Goal: Transaction & Acquisition: Purchase product/service

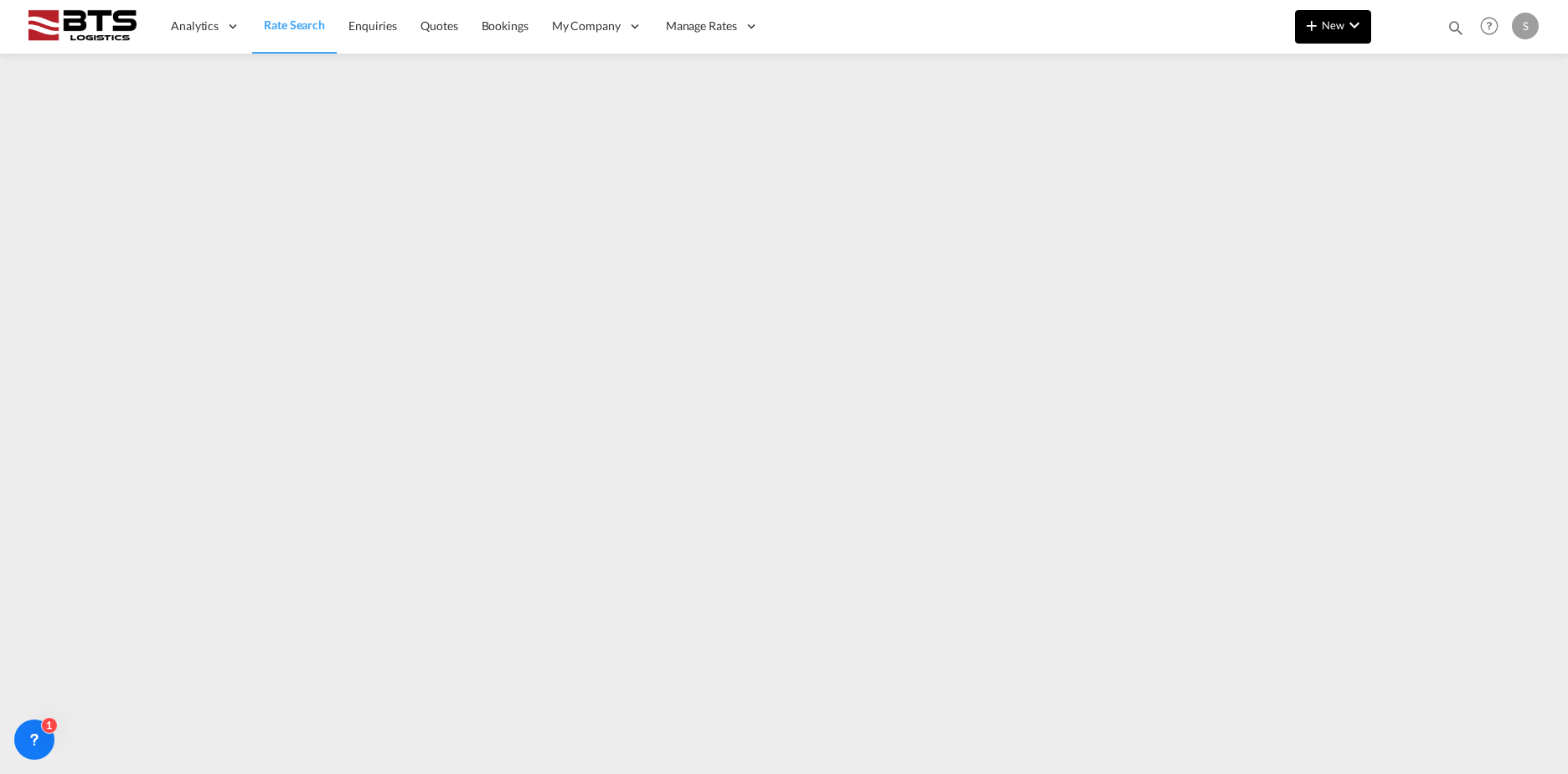
click at [1360, 38] on button "New" at bounding box center [1332, 27] width 76 height 34
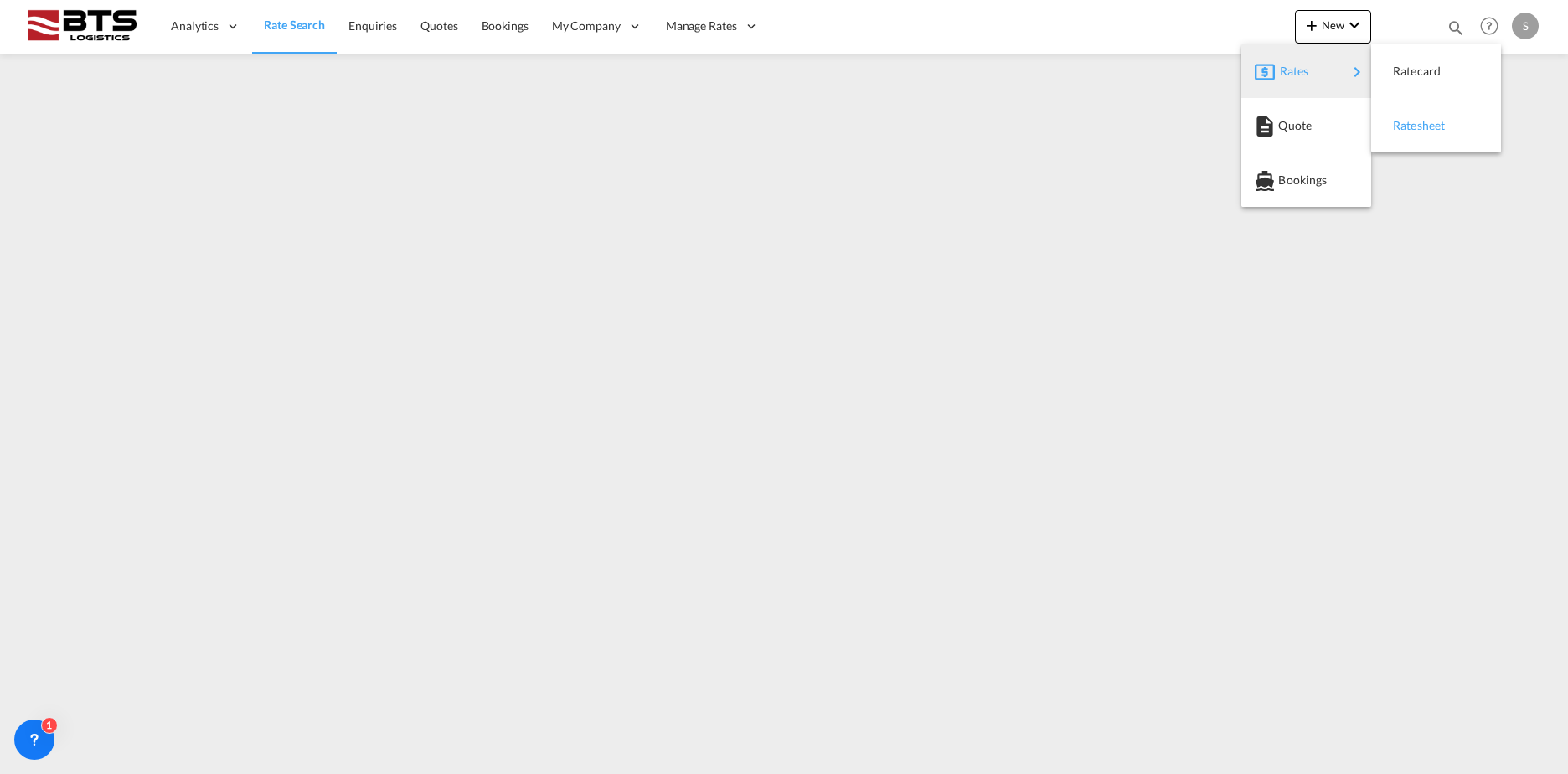
click at [1431, 139] on div "Ratesheet" at bounding box center [1423, 126] width 62 height 42
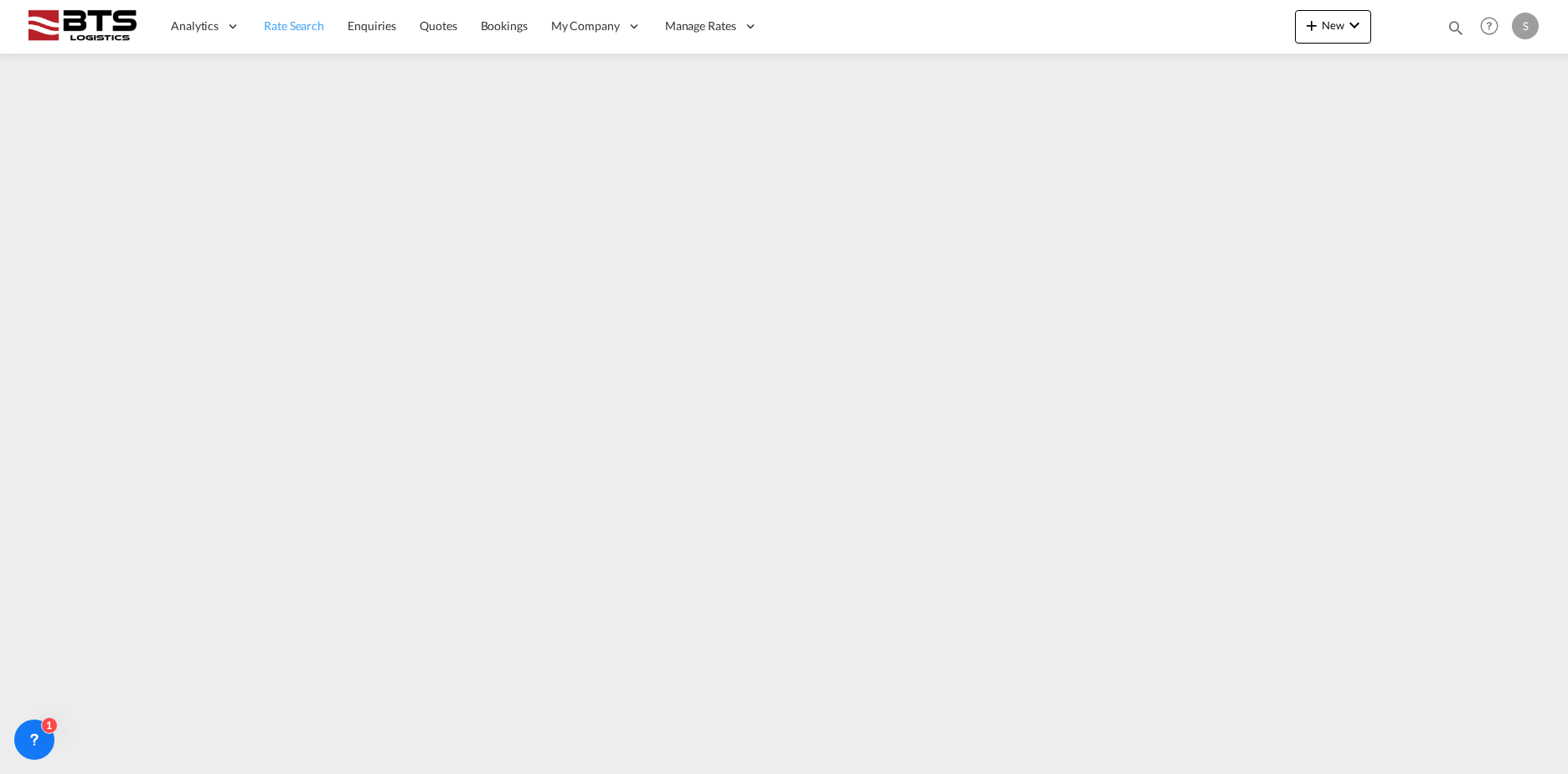
click at [314, 28] on span "Rate Search" at bounding box center [293, 26] width 60 height 14
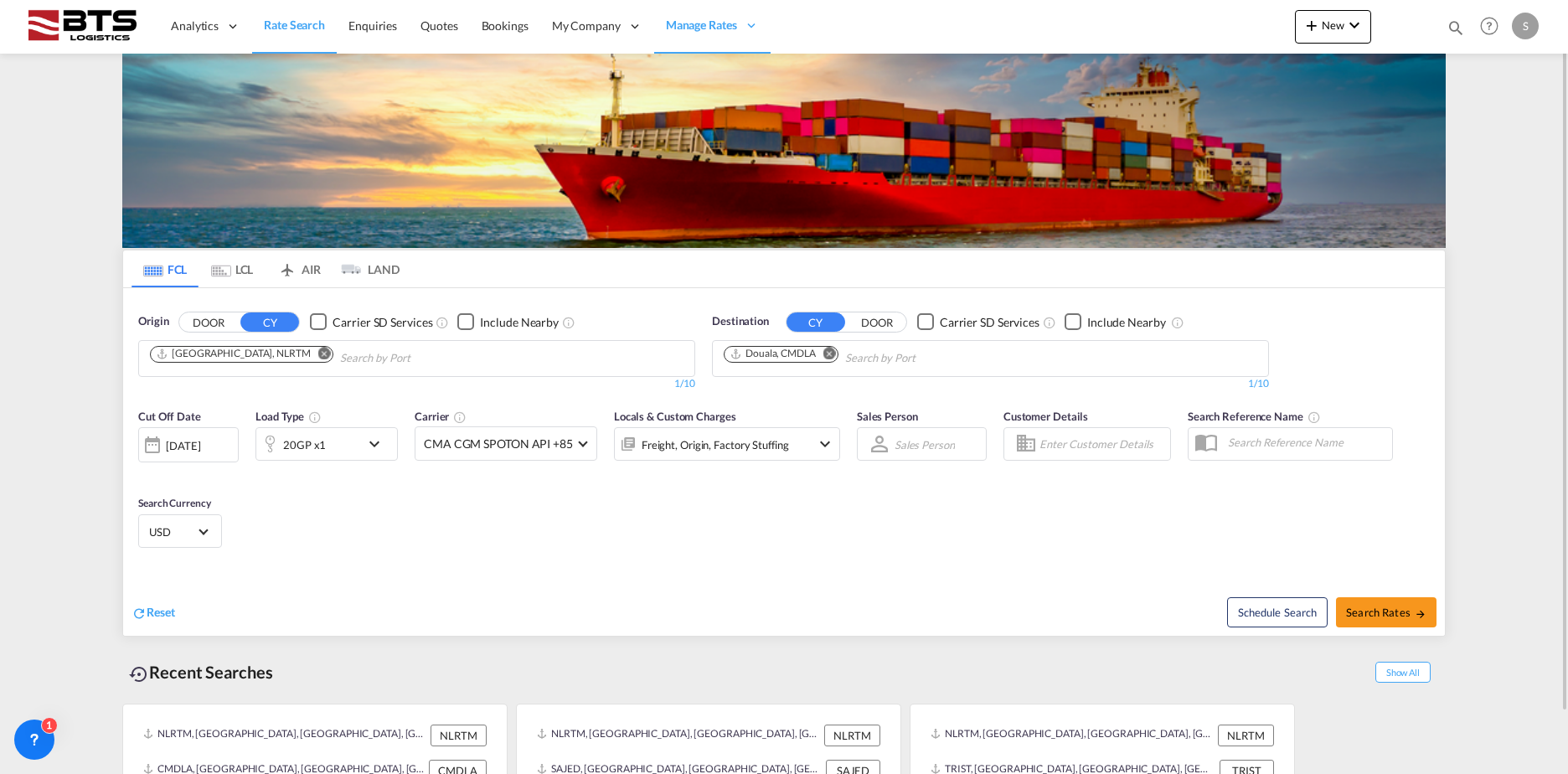
click at [832, 353] on md-icon "Remove" at bounding box center [829, 353] width 13 height 13
type input "[PERSON_NAME]"
click at [837, 397] on div "[GEOGRAPHIC_DATA] ([GEOGRAPHIC_DATA]) [GEOGRAPHIC_DATA] VNSGN" at bounding box center [853, 401] width 318 height 60
click at [1366, 615] on span "Search Rates" at bounding box center [1386, 612] width 80 height 14
type input "NLRTM to VNSGN / [DATE]"
